Goal: Task Accomplishment & Management: Use online tool/utility

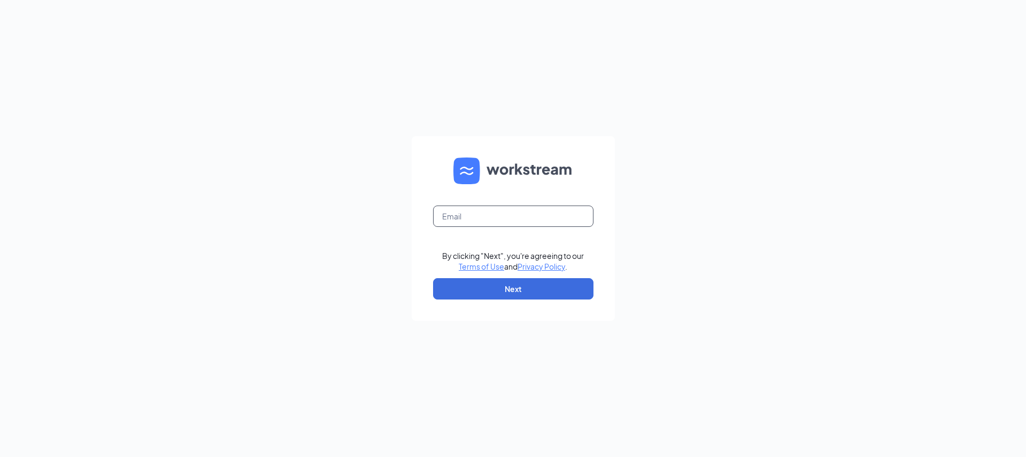
click at [491, 216] on input "text" at bounding box center [513, 216] width 160 height 21
type input "[PERSON_NAME][EMAIL_ADDRESS][PERSON_NAME][DOMAIN_NAME]"
click at [508, 279] on button "Next" at bounding box center [513, 288] width 160 height 21
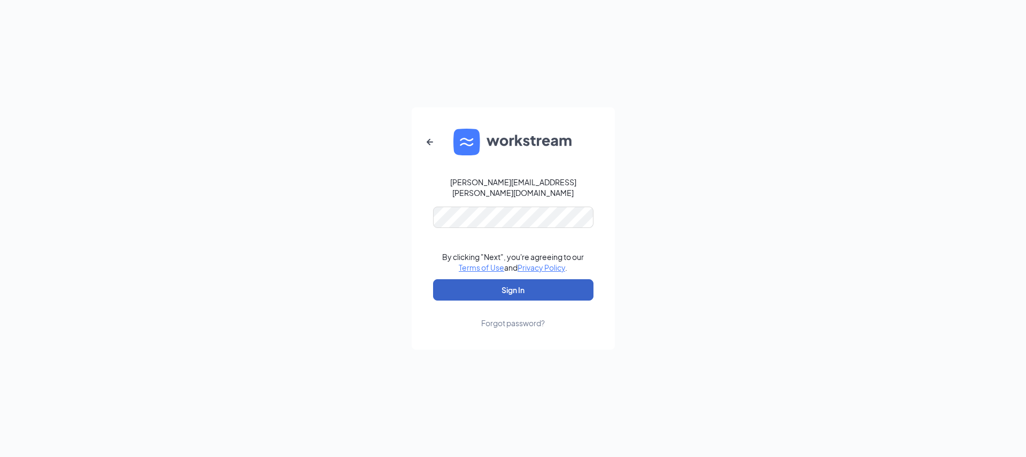
click at [535, 279] on button "Sign In" at bounding box center [513, 289] width 160 height 21
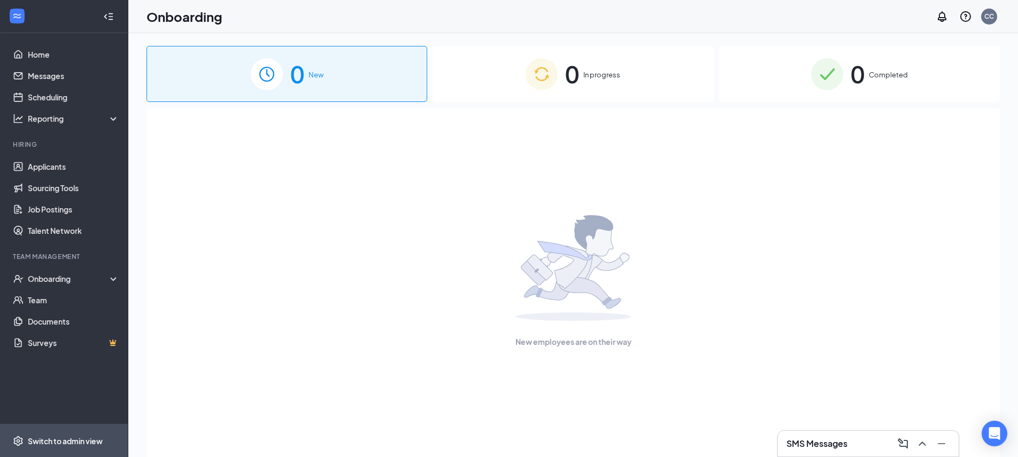
click at [65, 440] on div "Switch to admin view" at bounding box center [65, 441] width 75 height 11
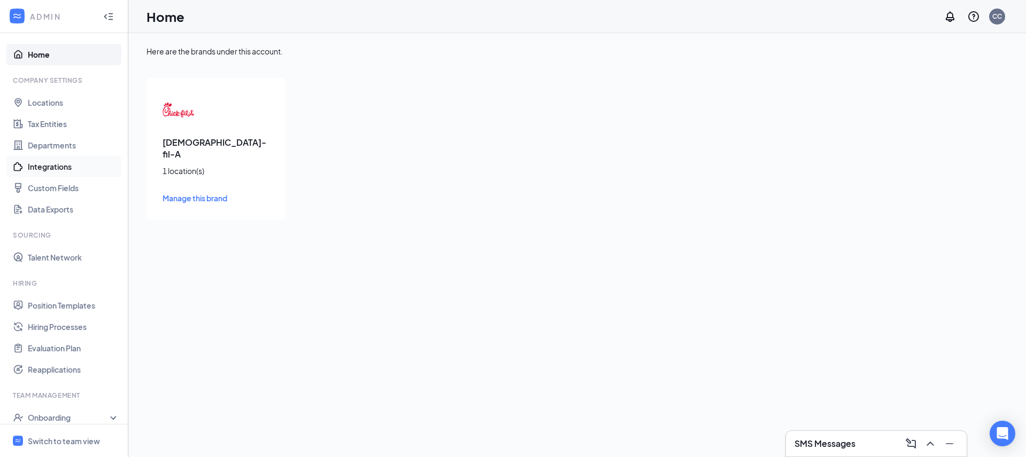
click at [67, 172] on link "Integrations" at bounding box center [73, 166] width 91 height 21
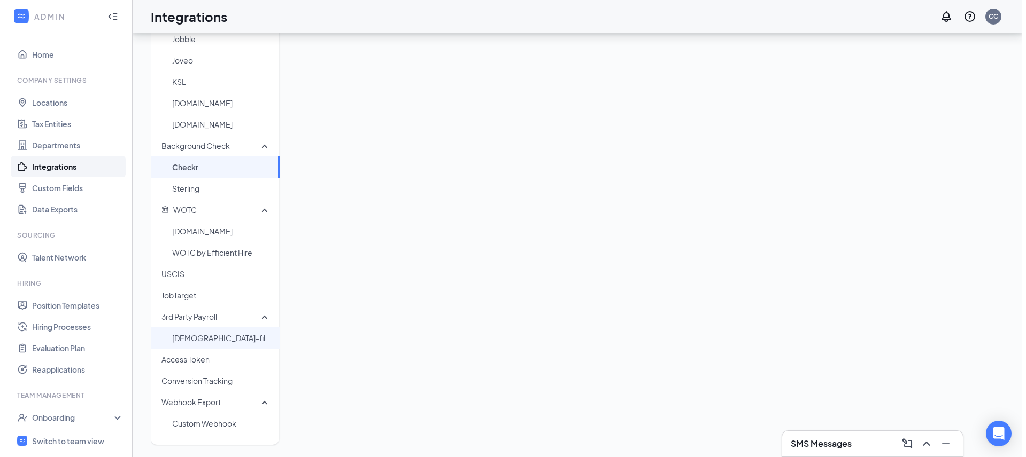
scroll to position [180, 0]
click at [227, 332] on span "Chick-fil-A HR/Payroll" at bounding box center [217, 336] width 99 height 21
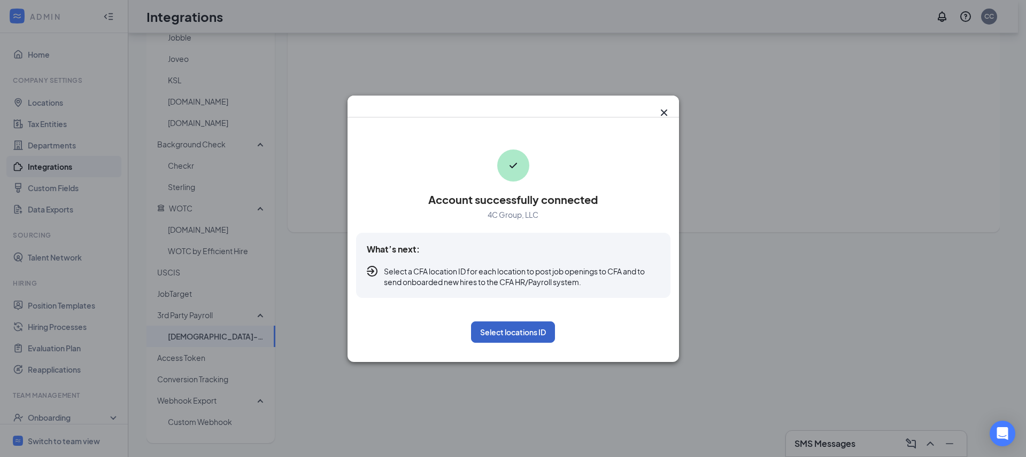
click at [532, 336] on button "Select locations ID" at bounding box center [513, 332] width 84 height 21
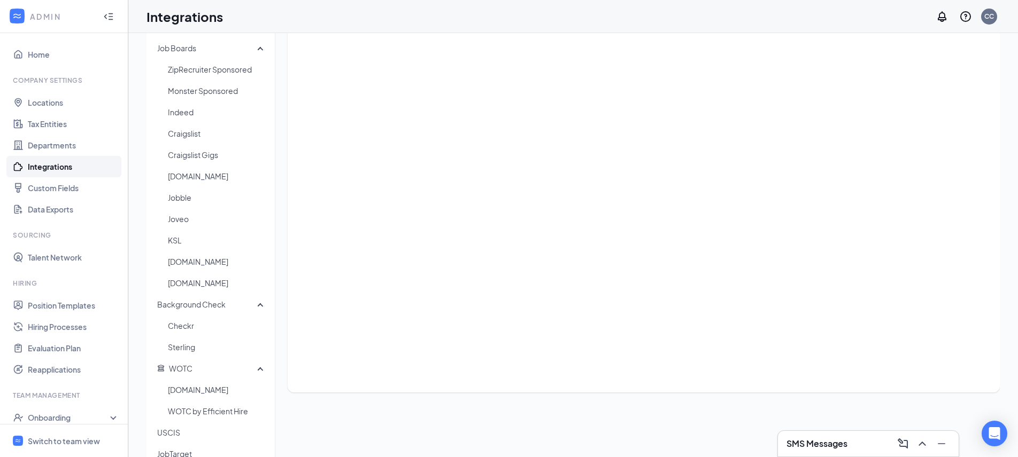
scroll to position [180, 0]
